Goal: Find specific page/section: Find specific page/section

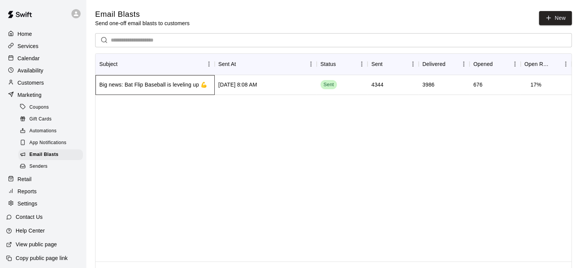
click at [175, 86] on div "Big news: Bat Flip Baseball is leveling up 💪" at bounding box center [153, 85] width 108 height 8
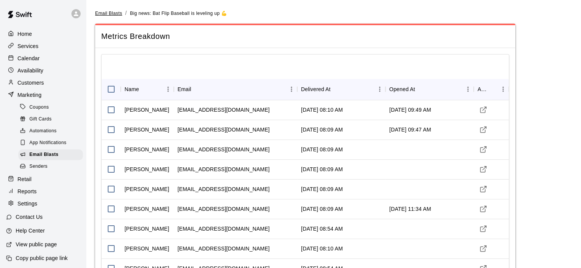
click at [108, 13] on span "Email Blasts" at bounding box center [108, 13] width 27 height 5
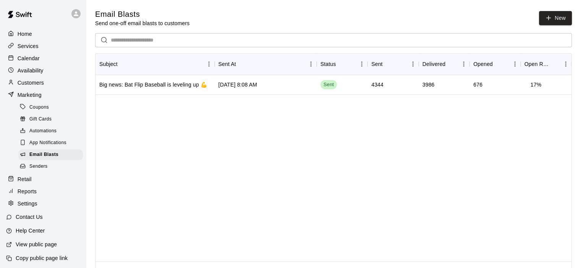
click at [37, 86] on p "Customers" at bounding box center [31, 83] width 26 height 8
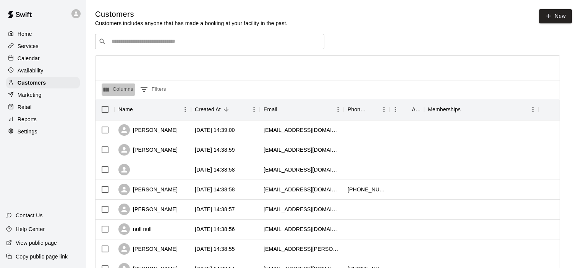
click at [107, 90] on icon "Select columns" at bounding box center [105, 89] width 5 height 4
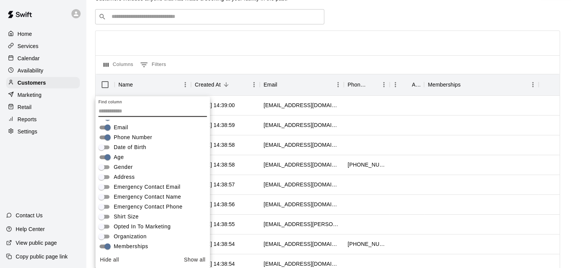
scroll to position [53, 0]
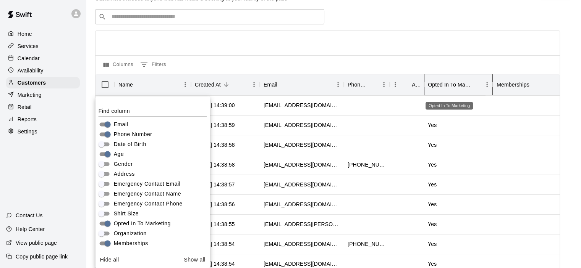
click at [447, 85] on div "Opted In To Marketing" at bounding box center [449, 84] width 43 height 21
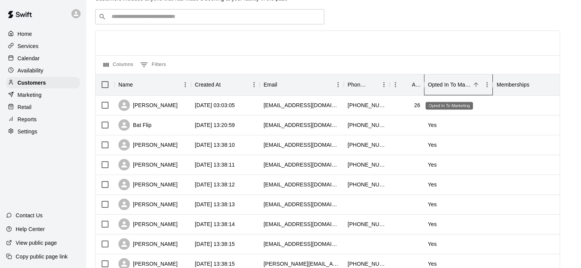
click at [448, 80] on div "Opted In To Marketing" at bounding box center [449, 84] width 43 height 21
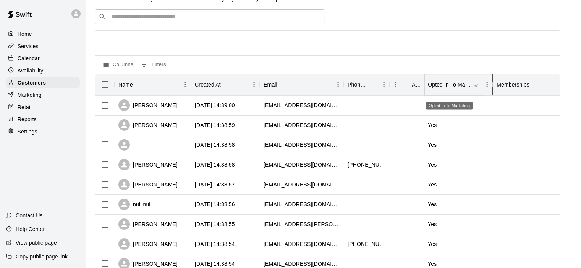
click at [459, 84] on div "Opted In To Marketing" at bounding box center [449, 84] width 43 height 21
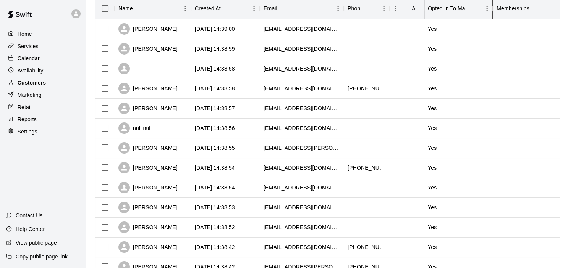
scroll to position [0, 0]
